Goal: Information Seeking & Learning: Learn about a topic

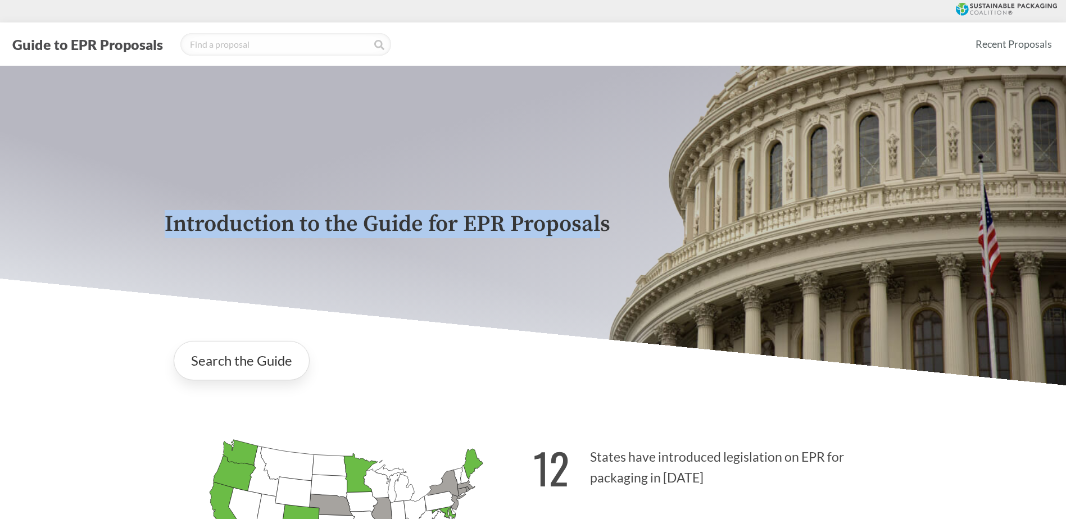
drag, startPoint x: 148, startPoint y: 220, endPoint x: 603, endPoint y: 234, distance: 455.0
click at [603, 234] on div "Introduction to the Guide for EPR Proposals" at bounding box center [533, 226] width 1066 height 320
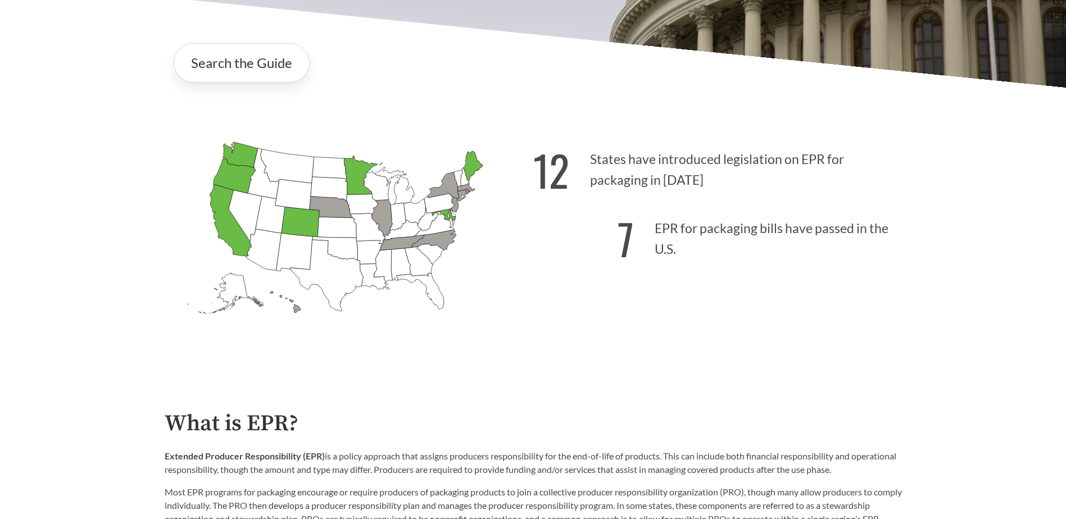
scroll to position [281, 0]
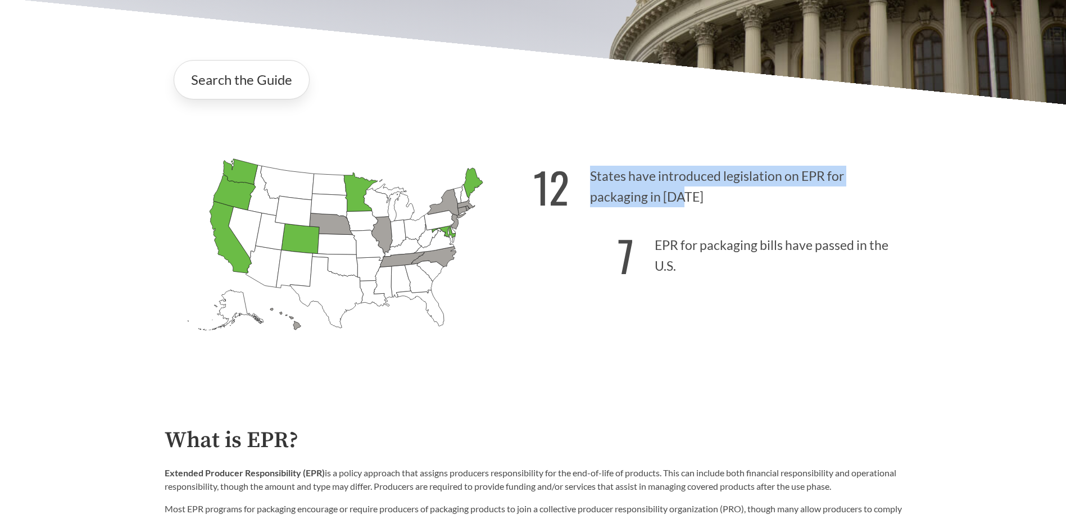
drag, startPoint x: 589, startPoint y: 182, endPoint x: 688, endPoint y: 202, distance: 101.0
click at [688, 202] on p "12 States have introduced legislation on EPR for packaging in [DATE]" at bounding box center [718, 183] width 369 height 69
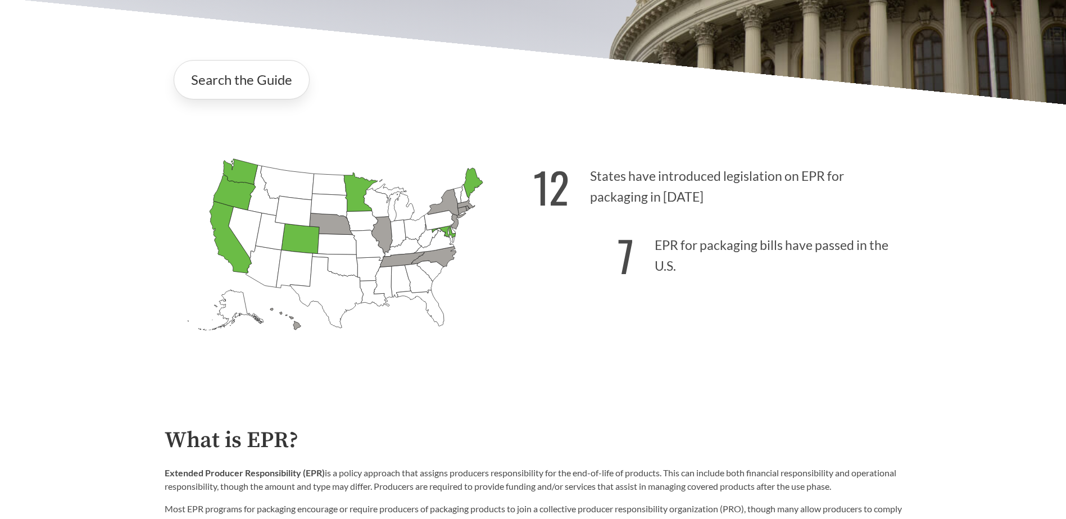
drag, startPoint x: 688, startPoint y: 202, endPoint x: 693, endPoint y: 269, distance: 67.7
click at [693, 269] on p "7 EPR for packaging bills have passed in the U.S." at bounding box center [718, 252] width 369 height 69
click at [683, 274] on p "7 EPR for packaging bills have passed in the U.S." at bounding box center [718, 252] width 369 height 69
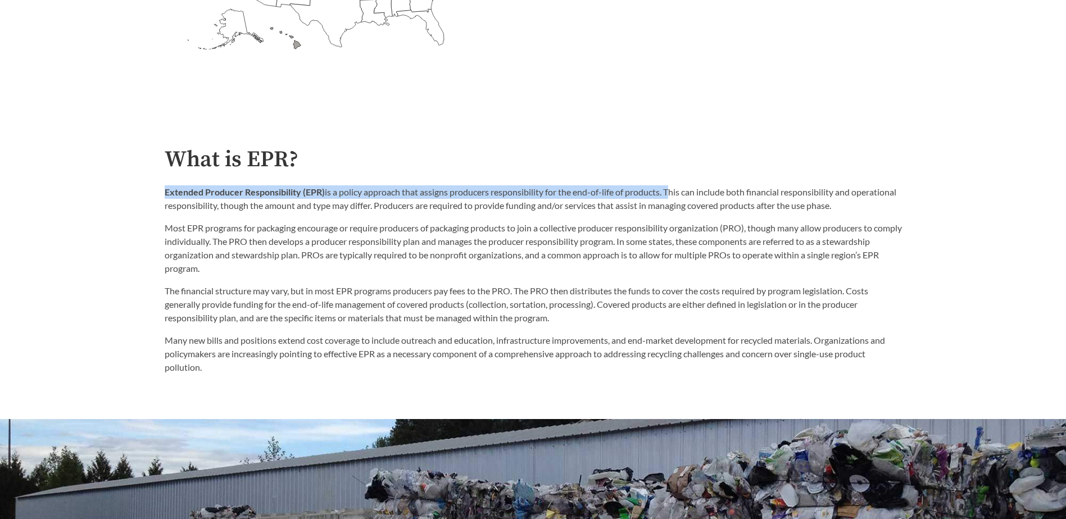
drag, startPoint x: 167, startPoint y: 192, endPoint x: 670, endPoint y: 197, distance: 502.6
click at [670, 197] on div "What is EPR? Extended Producer Responsibility (EPR) is a policy approach that a…" at bounding box center [534, 260] width 756 height 227
click at [670, 197] on p "Extended Producer Responsibility (EPR) is a policy approach that assigns produc…" at bounding box center [534, 199] width 738 height 27
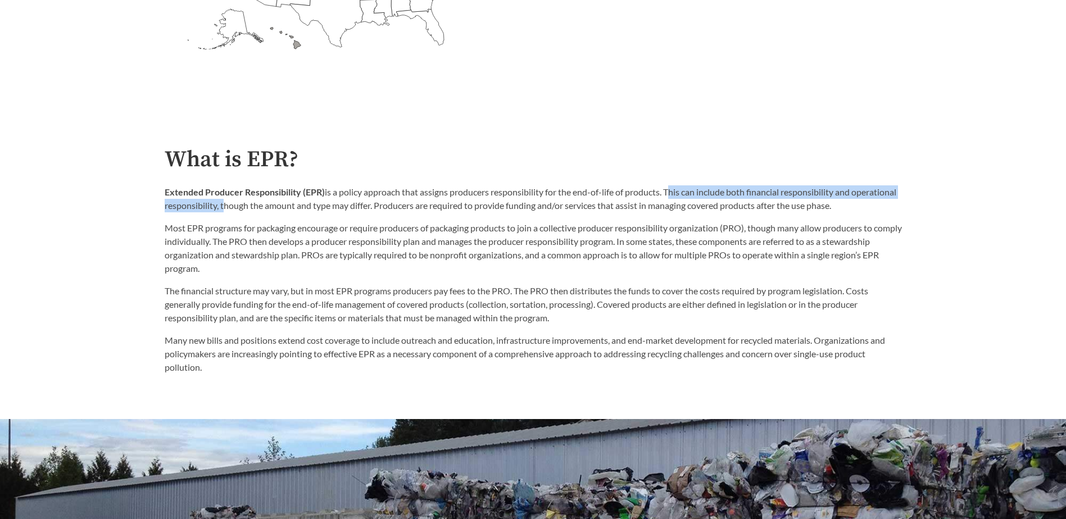
drag, startPoint x: 670, startPoint y: 197, endPoint x: 266, endPoint y: 211, distance: 403.9
click at [266, 211] on p "Extended Producer Responsibility (EPR) is a policy approach that assigns produc…" at bounding box center [534, 199] width 738 height 27
click at [269, 211] on p "Extended Producer Responsibility (EPR) is a policy approach that assigns produc…" at bounding box center [534, 199] width 738 height 27
drag, startPoint x: 278, startPoint y: 210, endPoint x: 343, endPoint y: 211, distance: 65.2
click at [343, 211] on p "Extended Producer Responsibility (EPR) is a policy approach that assigns produc…" at bounding box center [534, 199] width 738 height 27
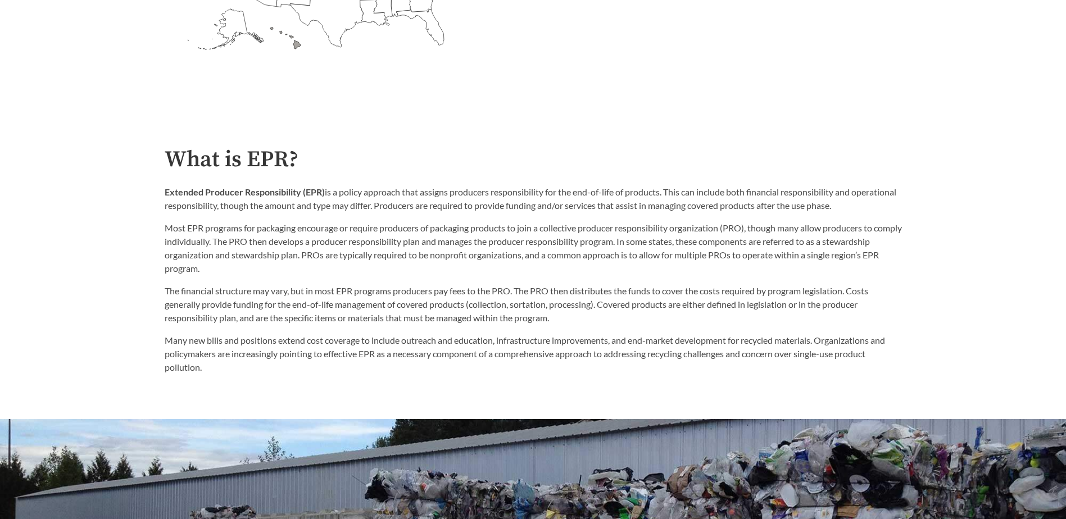
click at [261, 220] on div "Extended Producer Responsibility (EPR) is a policy approach that assigns produc…" at bounding box center [534, 231] width 738 height 90
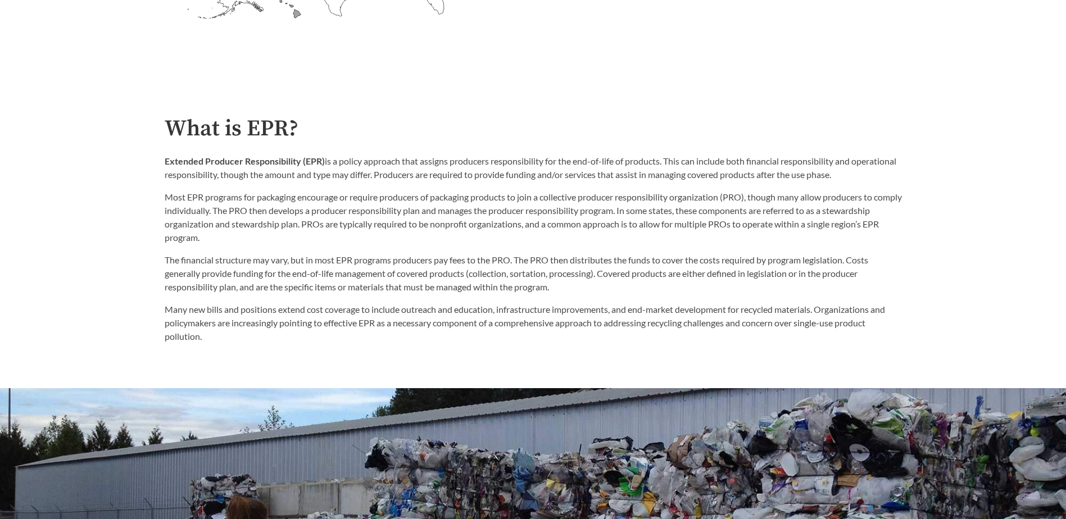
scroll to position [618, 0]
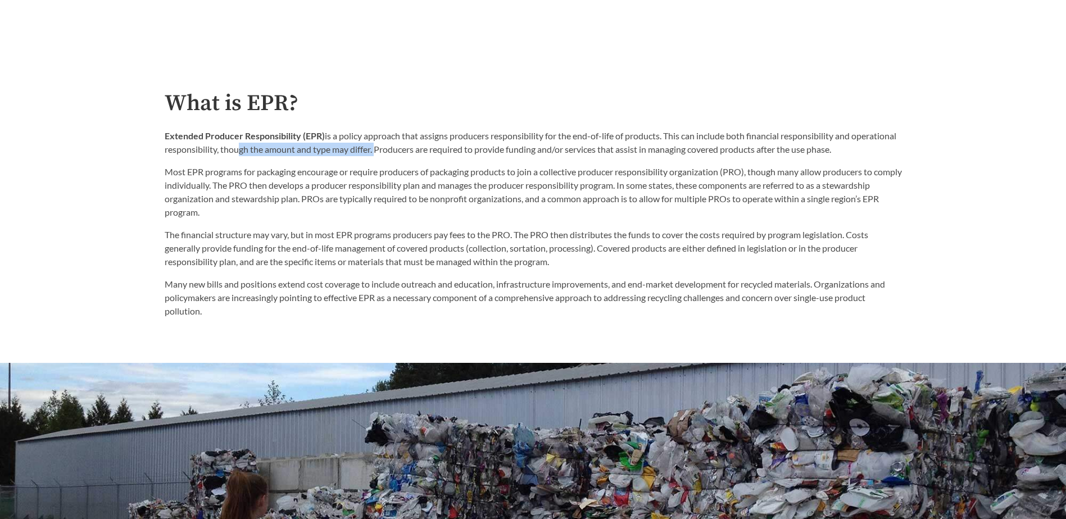
drag, startPoint x: 279, startPoint y: 147, endPoint x: 422, endPoint y: 156, distance: 143.0
click at [422, 156] on p "Extended Producer Responsibility (EPR) is a policy approach that assigns produc…" at bounding box center [534, 142] width 738 height 27
drag, startPoint x: 422, startPoint y: 156, endPoint x: 890, endPoint y: 157, distance: 468.9
click at [890, 156] on p "Extended Producer Responsibility (EPR) is a policy approach that assigns produc…" at bounding box center [534, 142] width 738 height 27
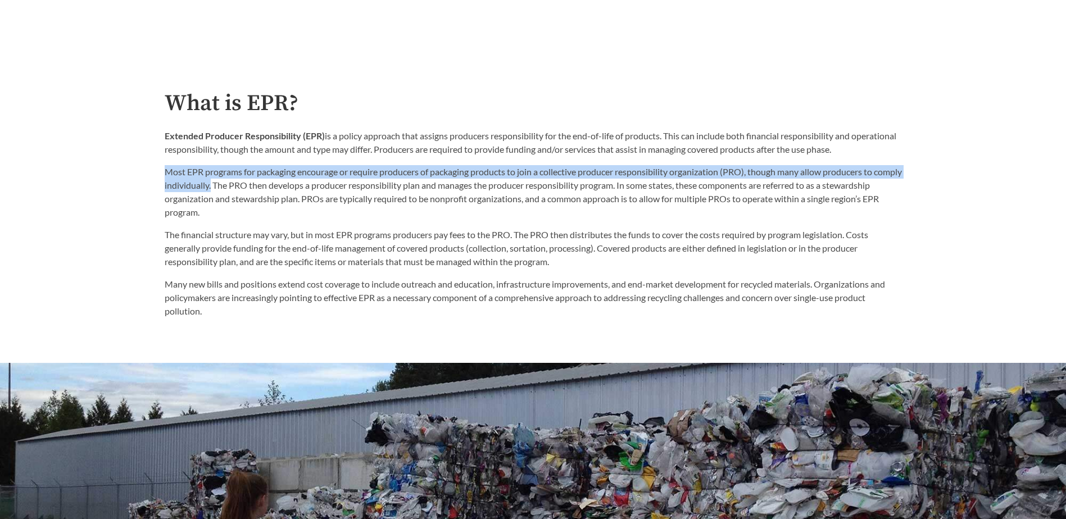
drag, startPoint x: 161, startPoint y: 175, endPoint x: 241, endPoint y: 191, distance: 81.3
click at [241, 191] on div "What is EPR? Extended Producer Responsibility (EPR) is a policy approach that a…" at bounding box center [534, 204] width 756 height 227
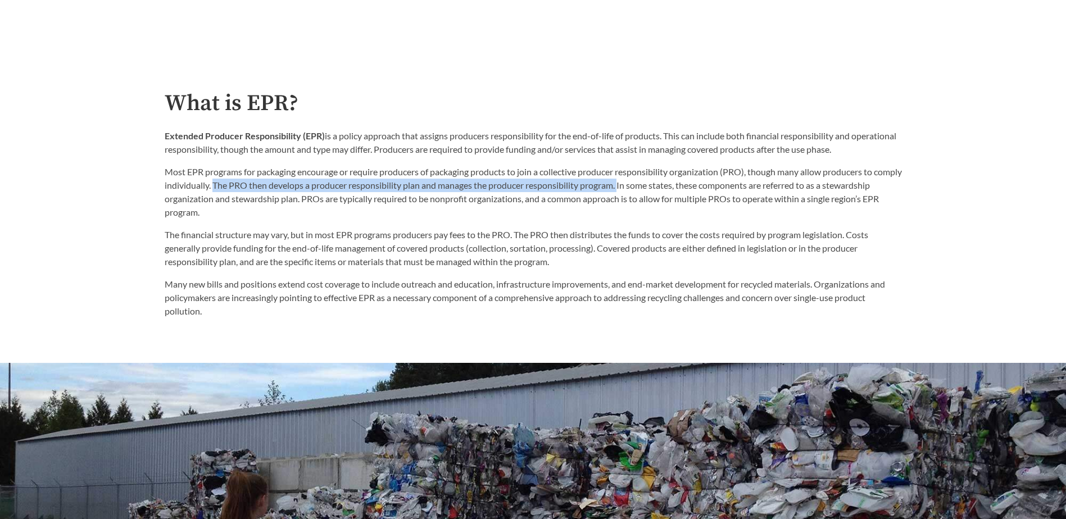
drag, startPoint x: 241, startPoint y: 191, endPoint x: 652, endPoint y: 192, distance: 410.4
click at [652, 192] on p "Most EPR programs for packaging encourage or require producers of packaging pro…" at bounding box center [534, 192] width 738 height 54
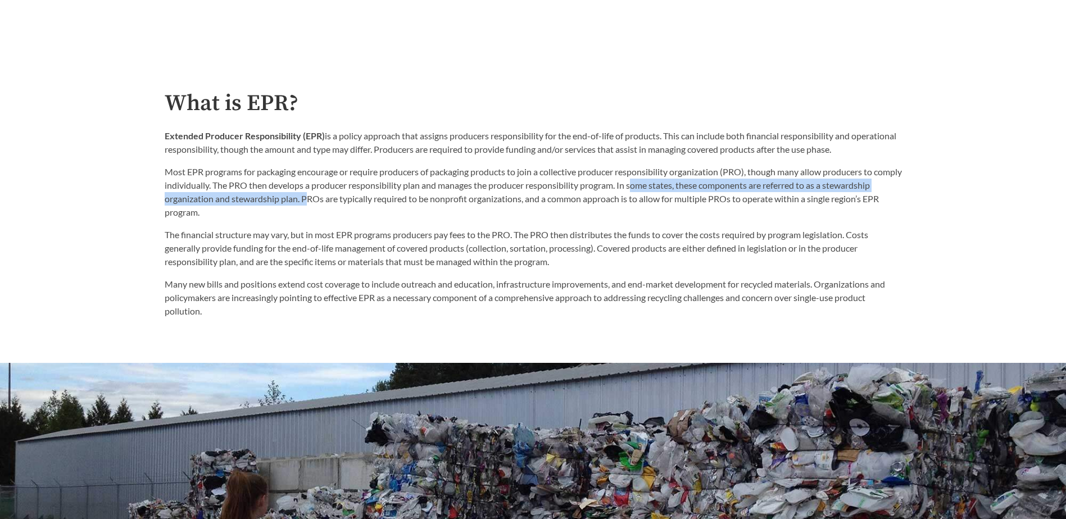
drag, startPoint x: 652, startPoint y: 192, endPoint x: 359, endPoint y: 205, distance: 292.6
click at [359, 205] on p "Most EPR programs for packaging encourage or require producers of packaging pro…" at bounding box center [534, 192] width 738 height 54
drag, startPoint x: 359, startPoint y: 205, endPoint x: 352, endPoint y: 206, distance: 6.8
click at [352, 206] on p "Most EPR programs for packaging encourage or require producers of packaging pro…" at bounding box center [534, 192] width 738 height 54
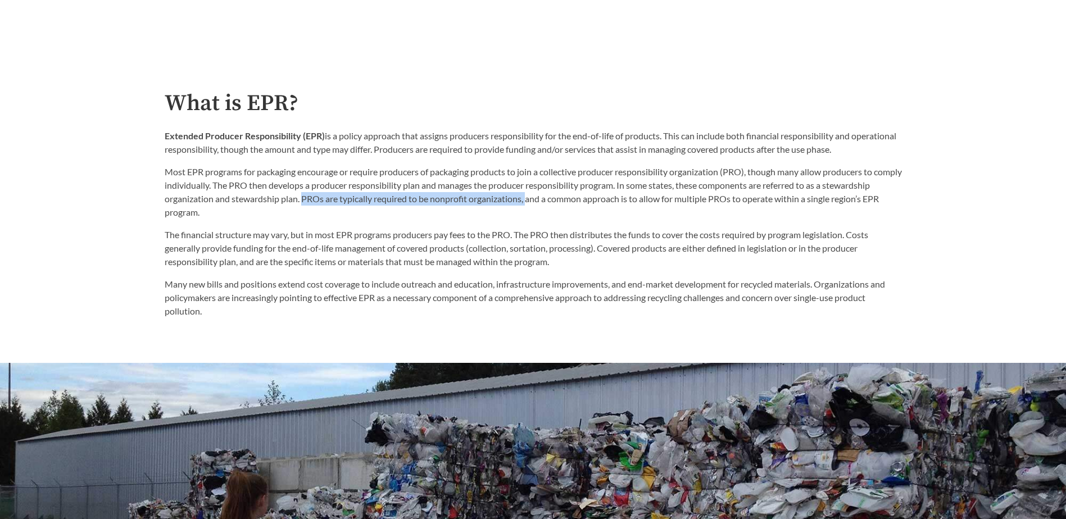
drag, startPoint x: 352, startPoint y: 204, endPoint x: 580, endPoint y: 207, distance: 227.1
click at [580, 207] on p "Most EPR programs for packaging encourage or require producers of packaging pro…" at bounding box center [534, 192] width 738 height 54
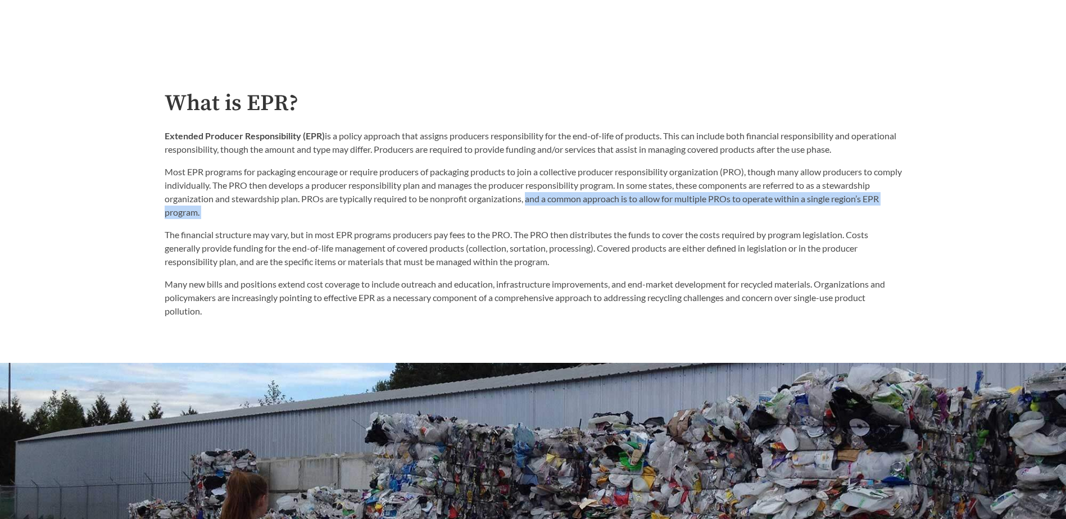
drag, startPoint x: 580, startPoint y: 207, endPoint x: 672, endPoint y: 209, distance: 92.8
click at [672, 209] on p "Most EPR programs for packaging encourage or require producers of packaging pro…" at bounding box center [534, 192] width 738 height 54
drag, startPoint x: 672, startPoint y: 209, endPoint x: 627, endPoint y: 212, distance: 45.6
click at [627, 212] on p "Most EPR programs for packaging encourage or require producers of packaging pro…" at bounding box center [534, 192] width 738 height 54
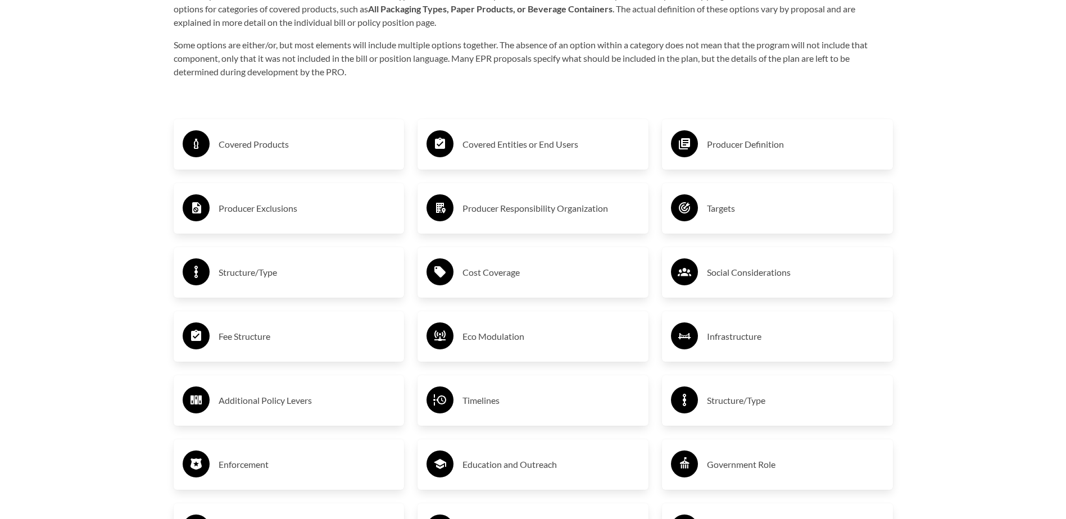
scroll to position [2024, 0]
